Goal: Navigation & Orientation: Find specific page/section

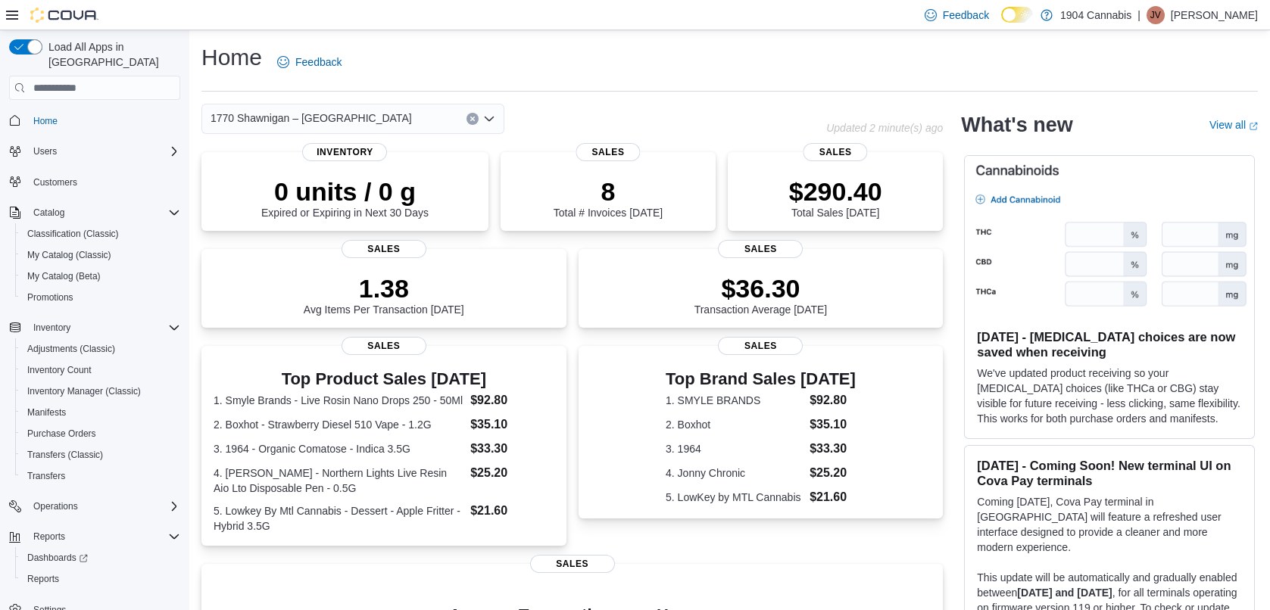
click at [445, 70] on div "Home Feedback" at bounding box center [729, 61] width 1056 height 39
